Goal: Task Accomplishment & Management: Use online tool/utility

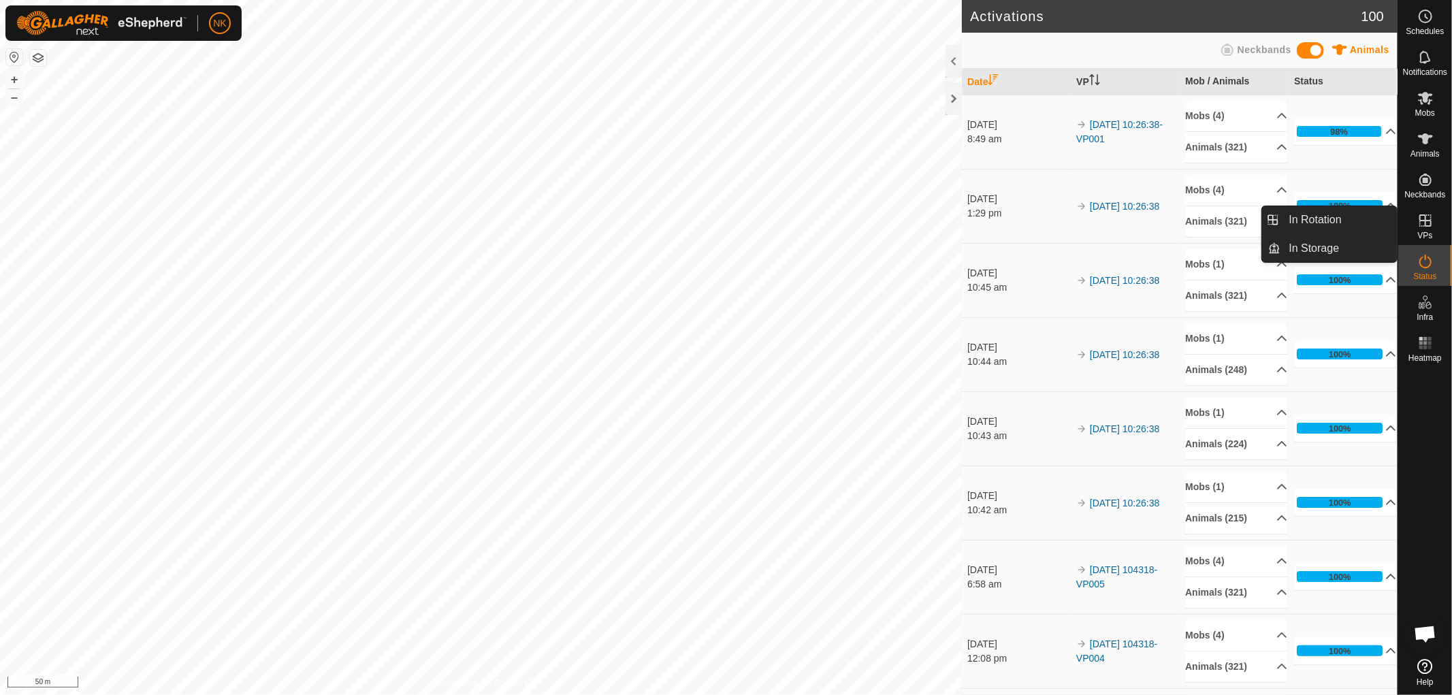
click at [1430, 227] on icon at bounding box center [1425, 220] width 16 height 16
click at [1301, 229] on link "In Rotation" at bounding box center [1339, 219] width 116 height 27
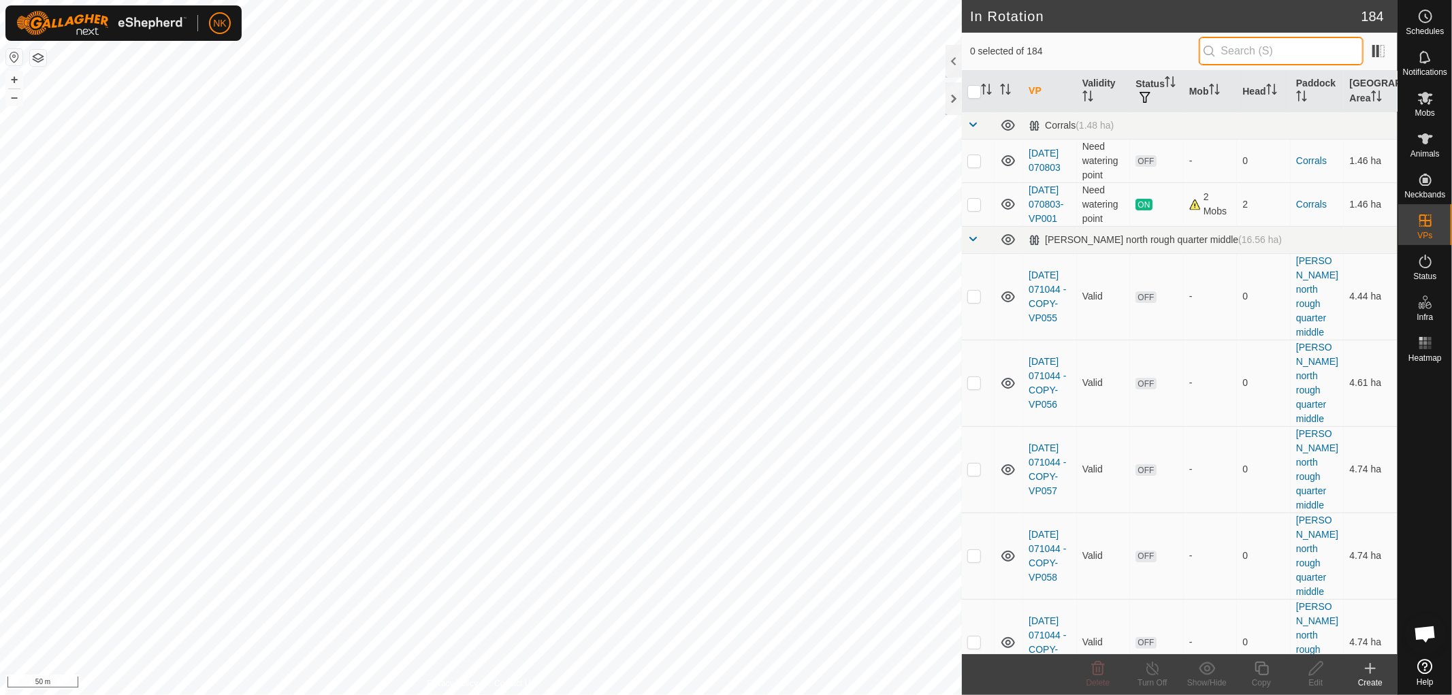
click at [1249, 45] on input "text" at bounding box center [1281, 51] width 165 height 29
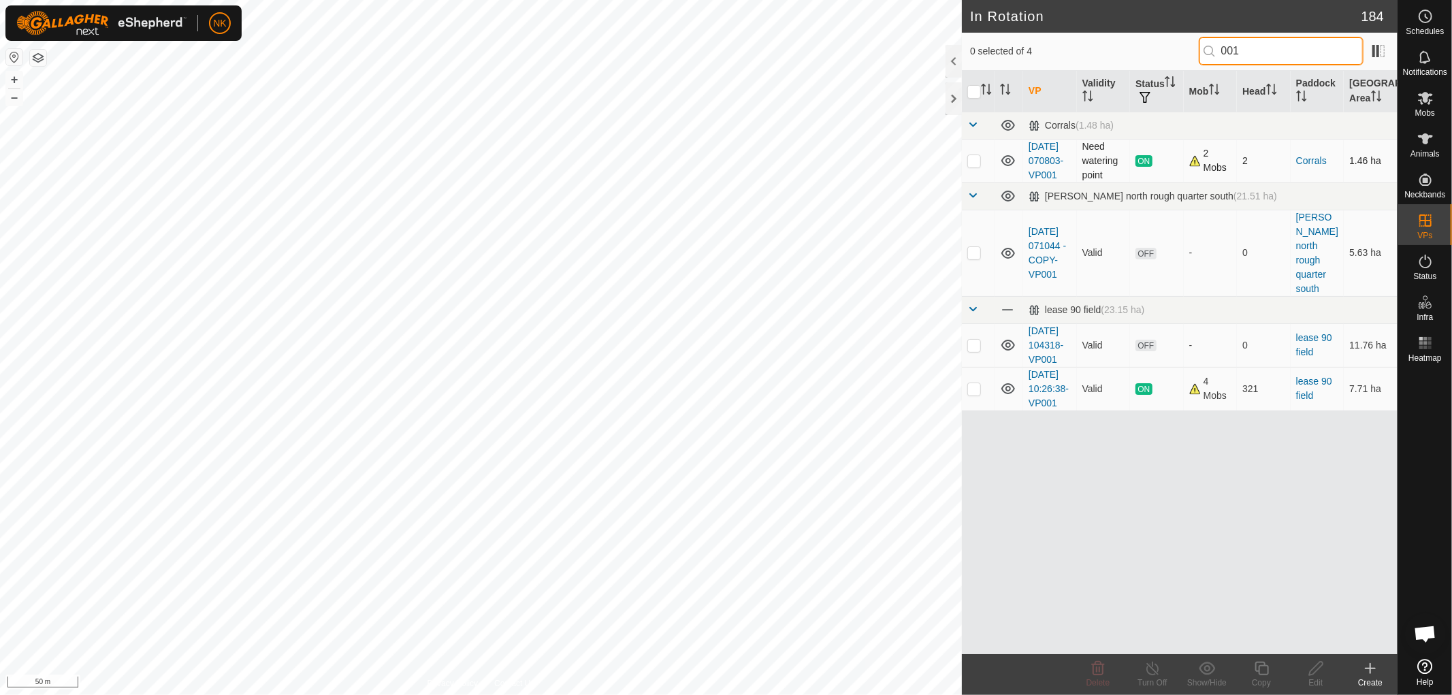
type input "001"
click at [978, 411] on td at bounding box center [978, 389] width 33 height 44
checkbox input "true"
click at [1253, 671] on icon at bounding box center [1261, 668] width 17 height 16
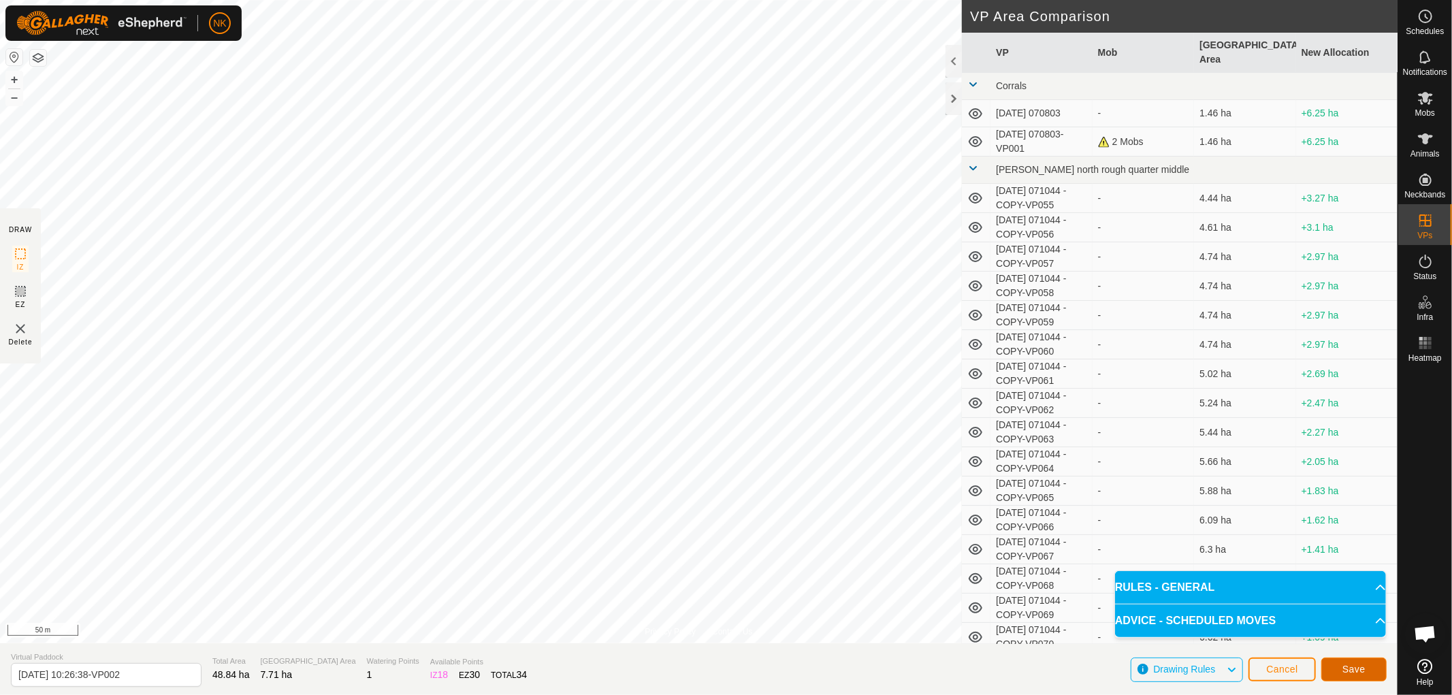
click at [1351, 668] on span "Save" at bounding box center [1354, 669] width 23 height 11
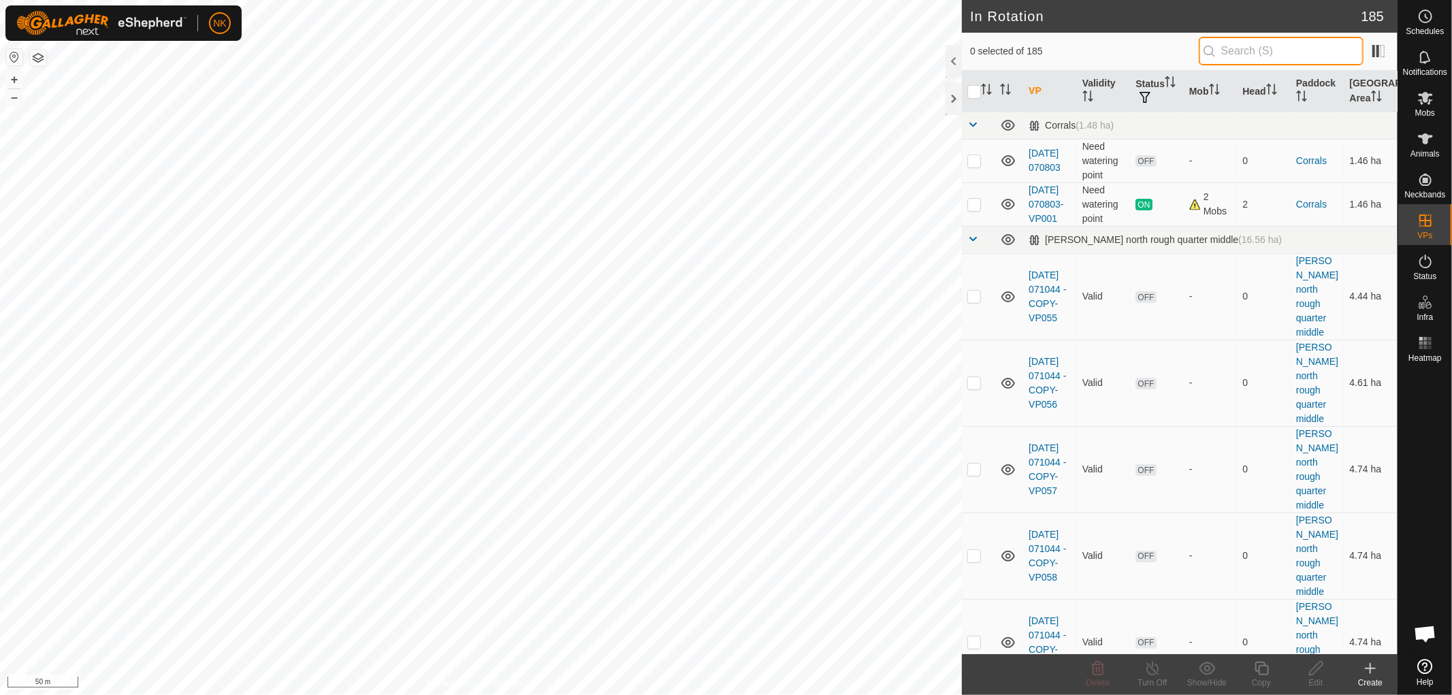
click at [1270, 45] on input "text" at bounding box center [1281, 51] width 165 height 29
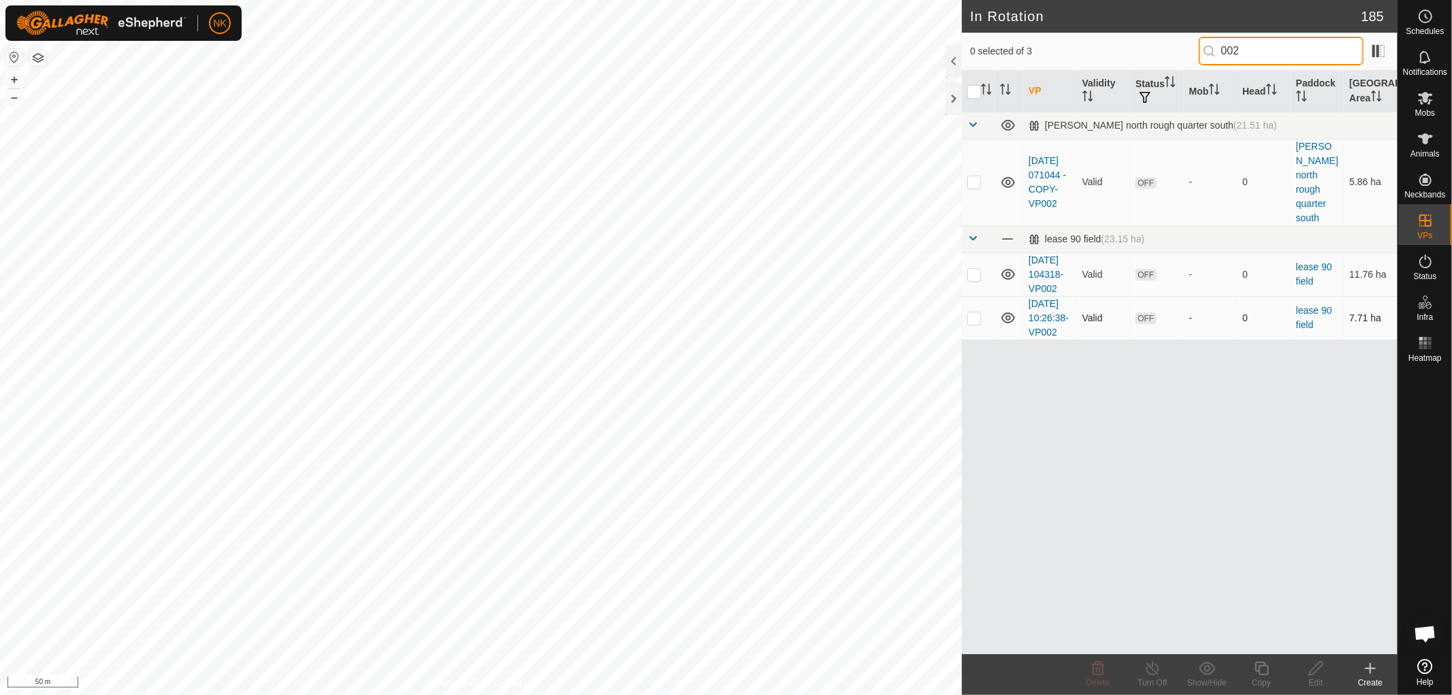
type input "002"
click at [968, 327] on td at bounding box center [978, 318] width 33 height 44
click at [968, 323] on p-checkbox at bounding box center [974, 317] width 14 height 11
checkbox input "false"
click at [1424, 109] on span "Mobs" at bounding box center [1425, 113] width 20 height 8
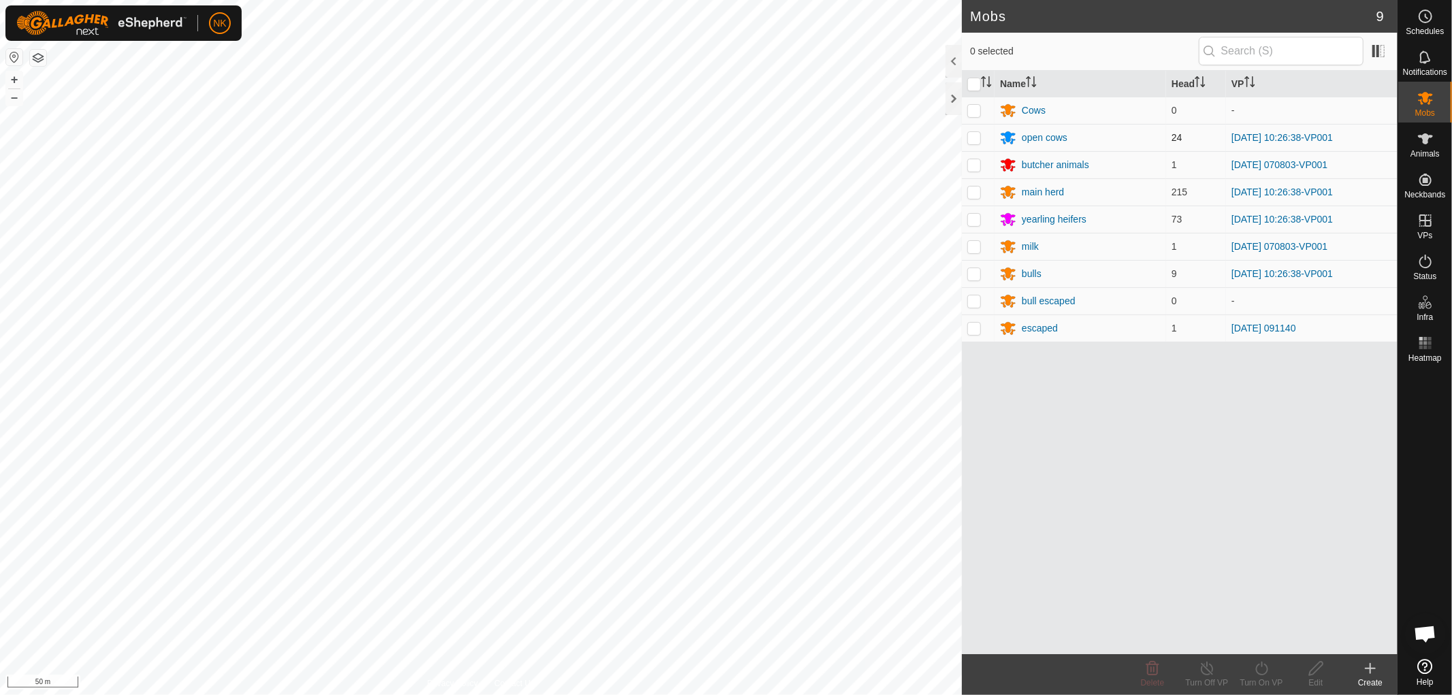
click at [974, 139] on p-checkbox at bounding box center [974, 137] width 14 height 11
checkbox input "true"
click at [974, 192] on p-checkbox at bounding box center [974, 192] width 14 height 11
checkbox input "true"
click at [969, 223] on p-checkbox at bounding box center [974, 219] width 14 height 11
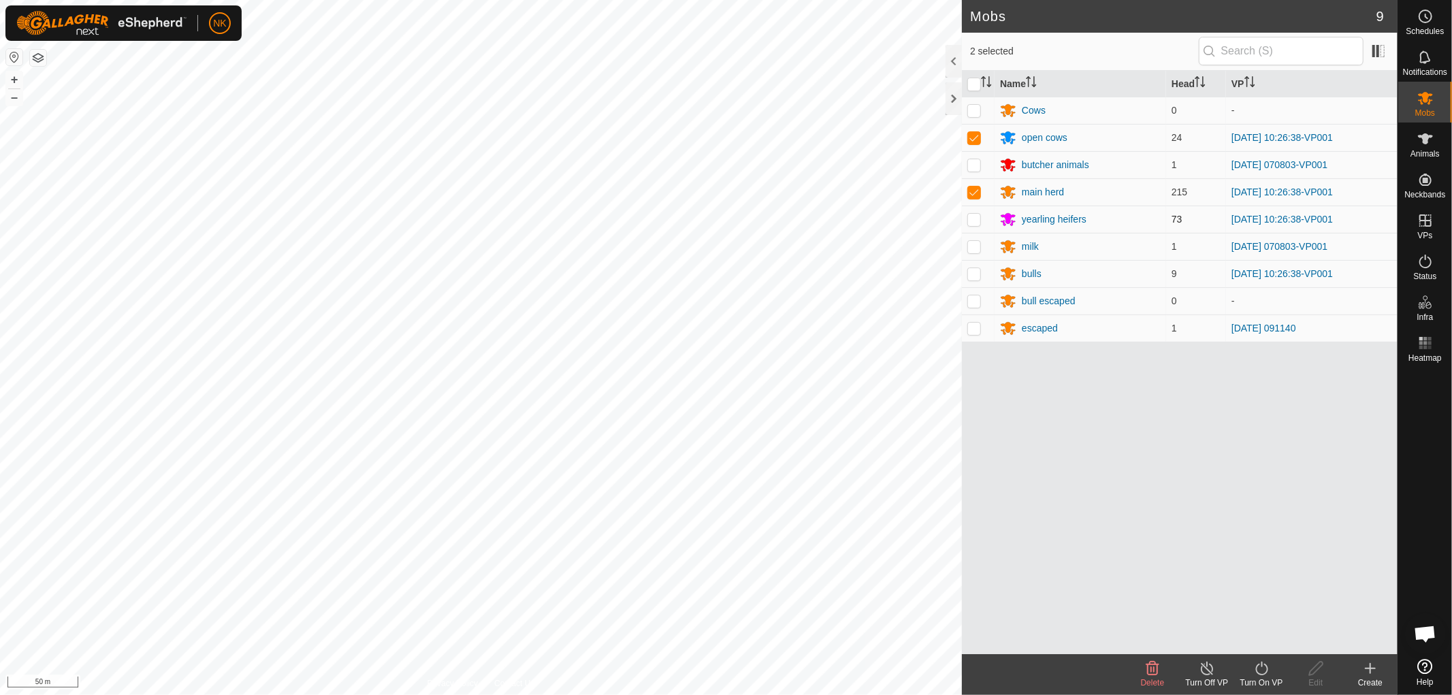
checkbox input "true"
click at [975, 276] on p-checkbox at bounding box center [974, 273] width 14 height 11
checkbox input "true"
click at [1261, 675] on icon at bounding box center [1261, 669] width 12 height 14
click at [1261, 647] on link "Now" at bounding box center [1302, 638] width 135 height 27
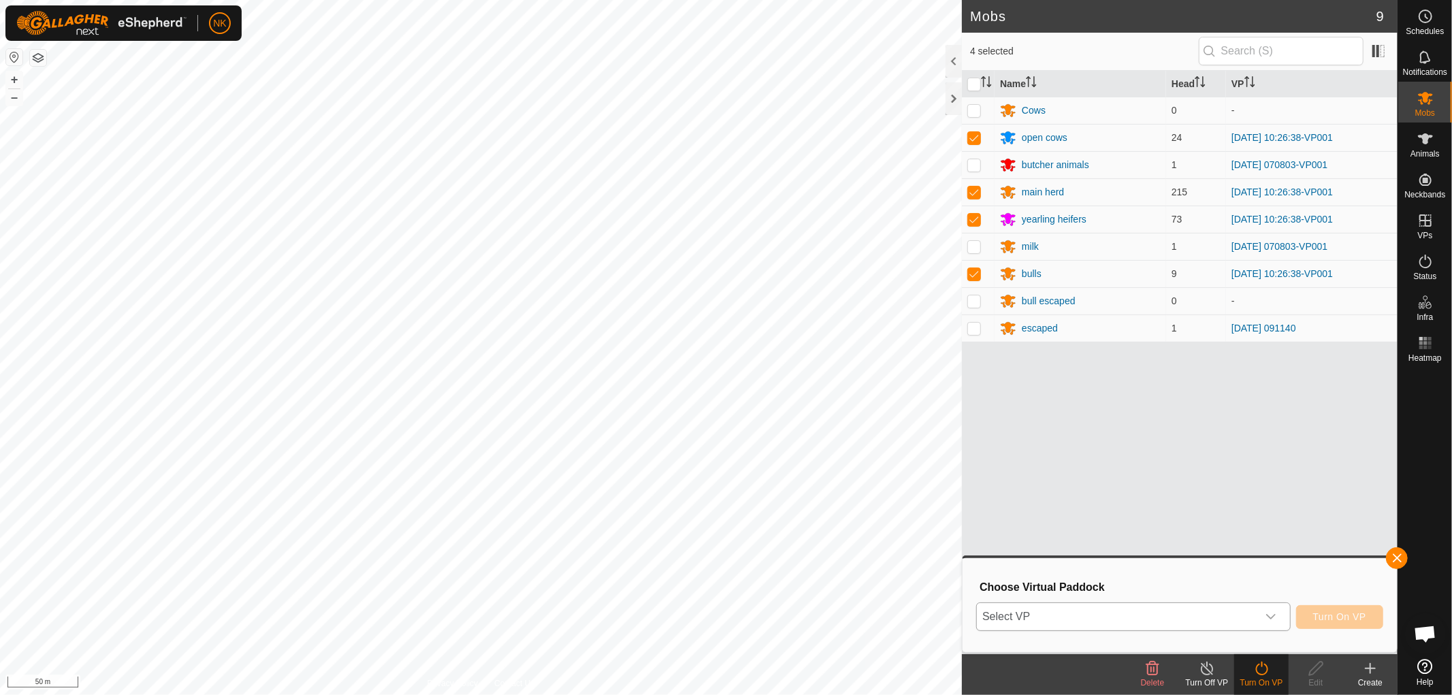
click at [1154, 618] on span "Select VP" at bounding box center [1117, 616] width 280 height 27
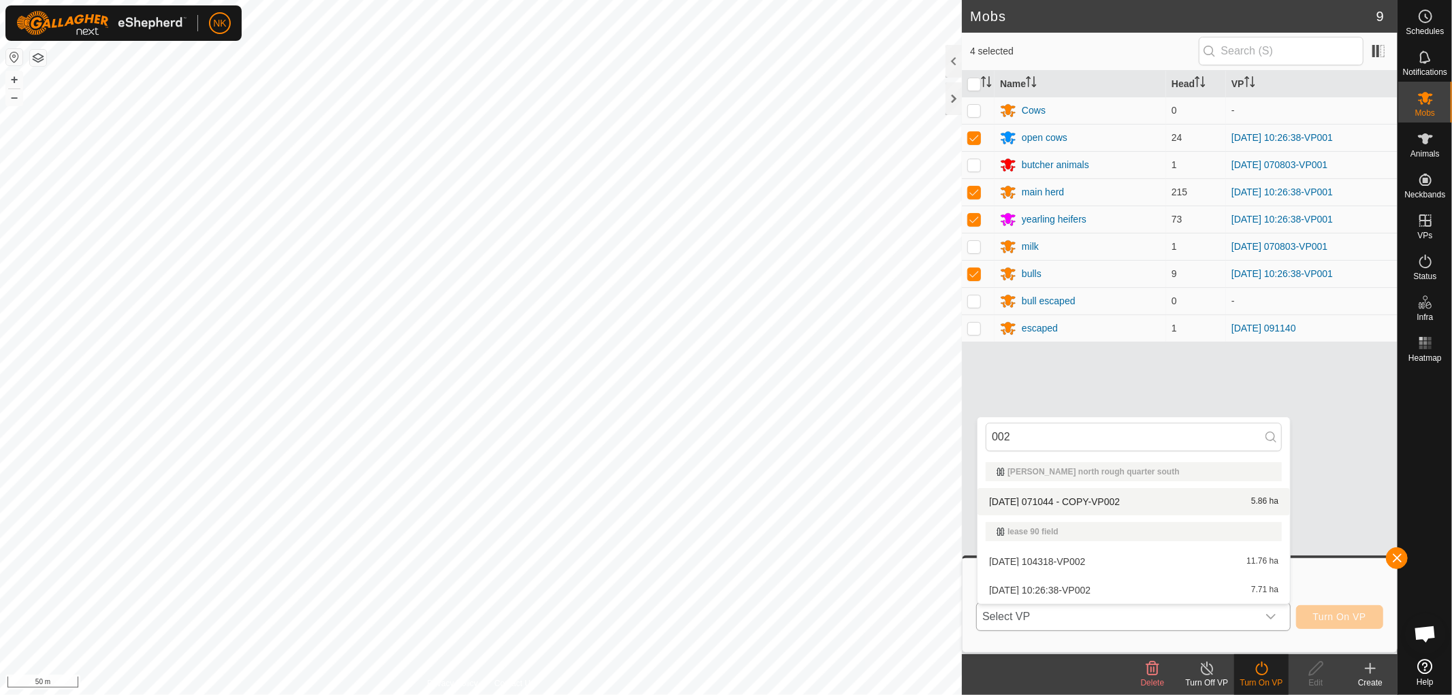
type input "002"
click at [1098, 498] on li "[DATE] 071044 - COPY-VP002 5.86 ha" at bounding box center [1134, 501] width 312 height 27
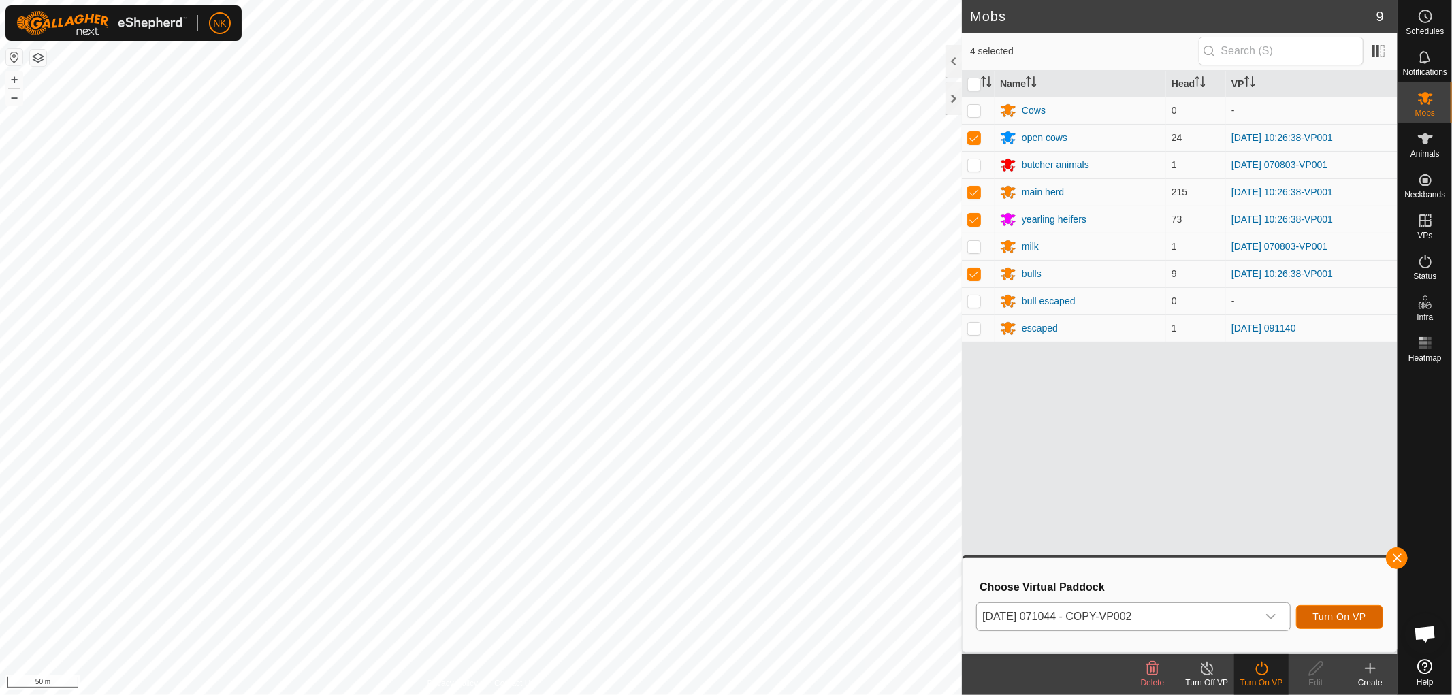
click at [1353, 620] on span "Turn On VP" at bounding box center [1339, 616] width 53 height 11
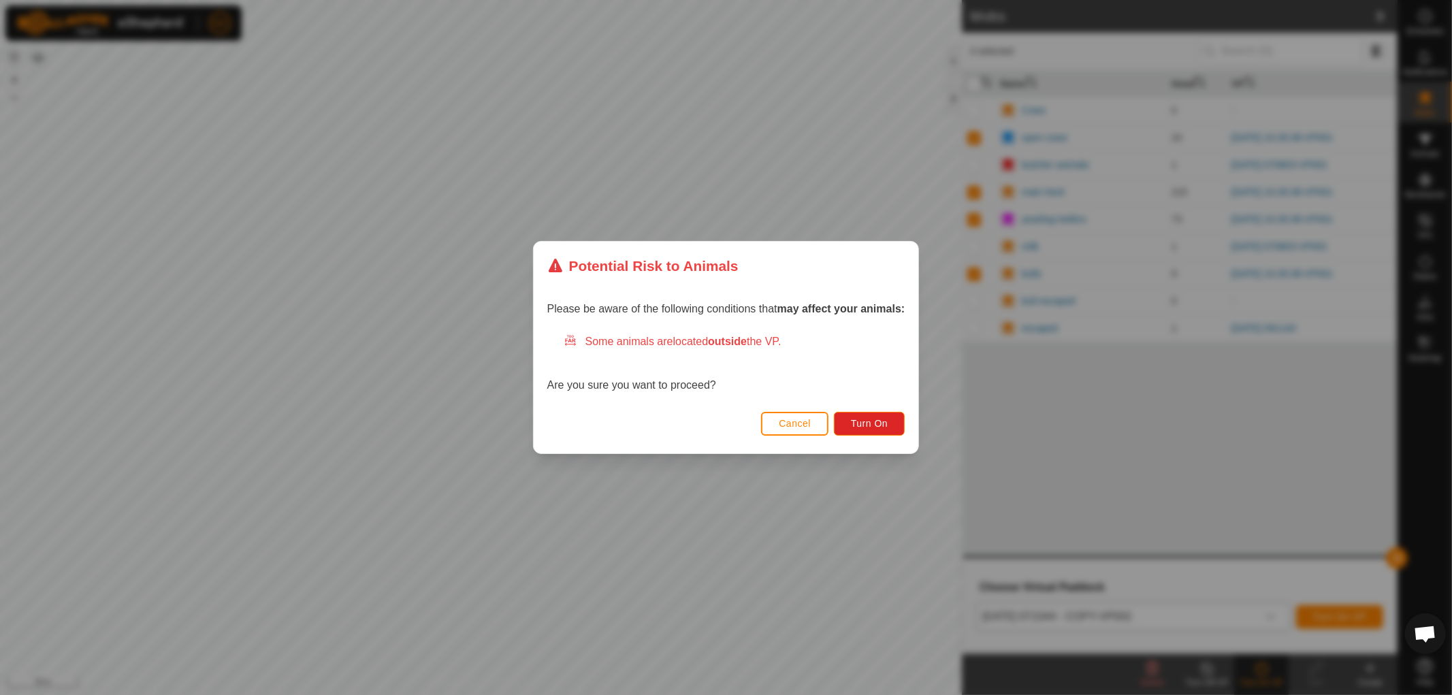
click at [865, 411] on div "Cancel Turn On" at bounding box center [726, 430] width 385 height 46
click at [879, 418] on span "Turn On" at bounding box center [869, 423] width 37 height 11
